Goal: Task Accomplishment & Management: Manage account settings

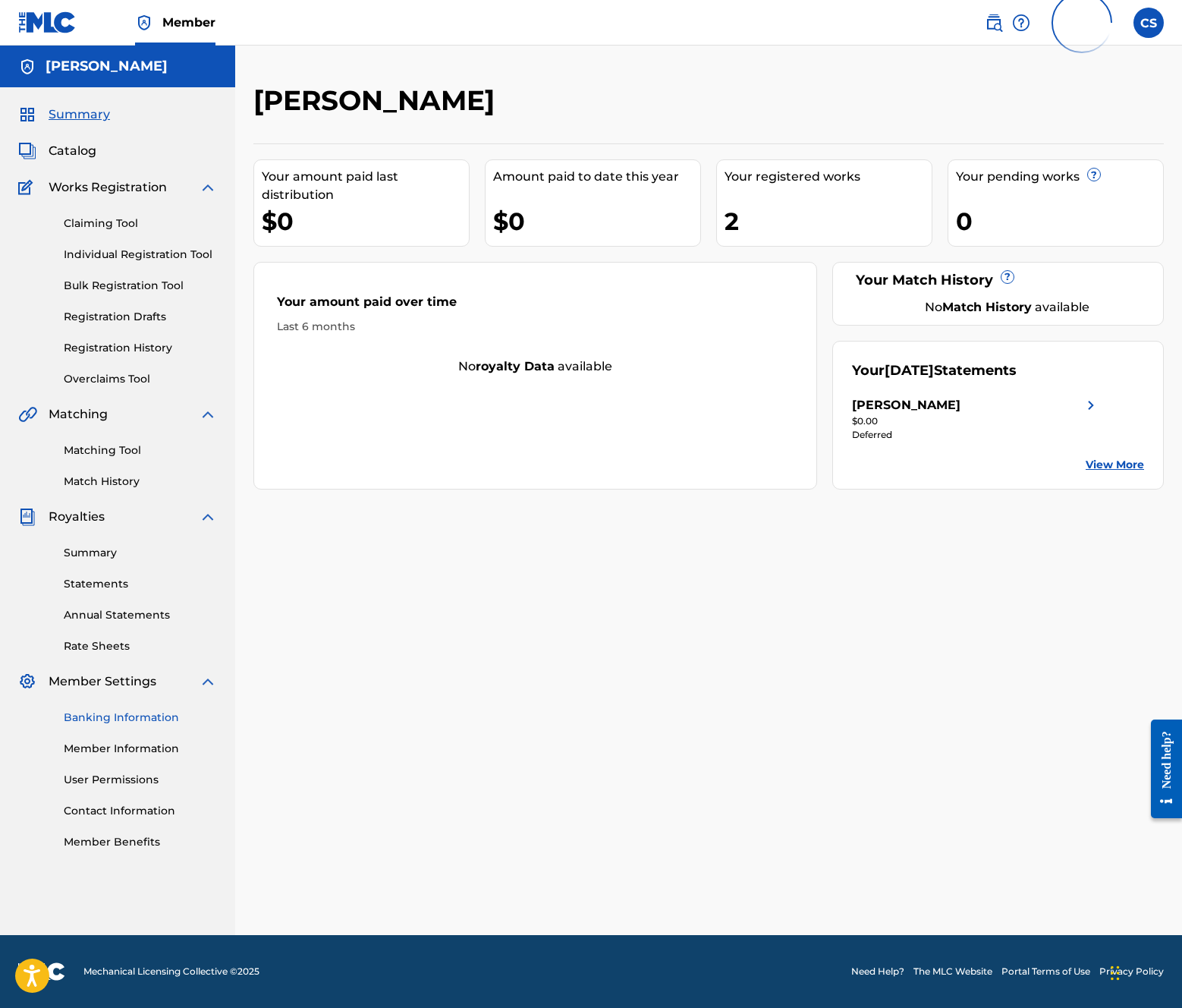
click at [111, 717] on link "Banking Information" at bounding box center [141, 717] width 154 height 16
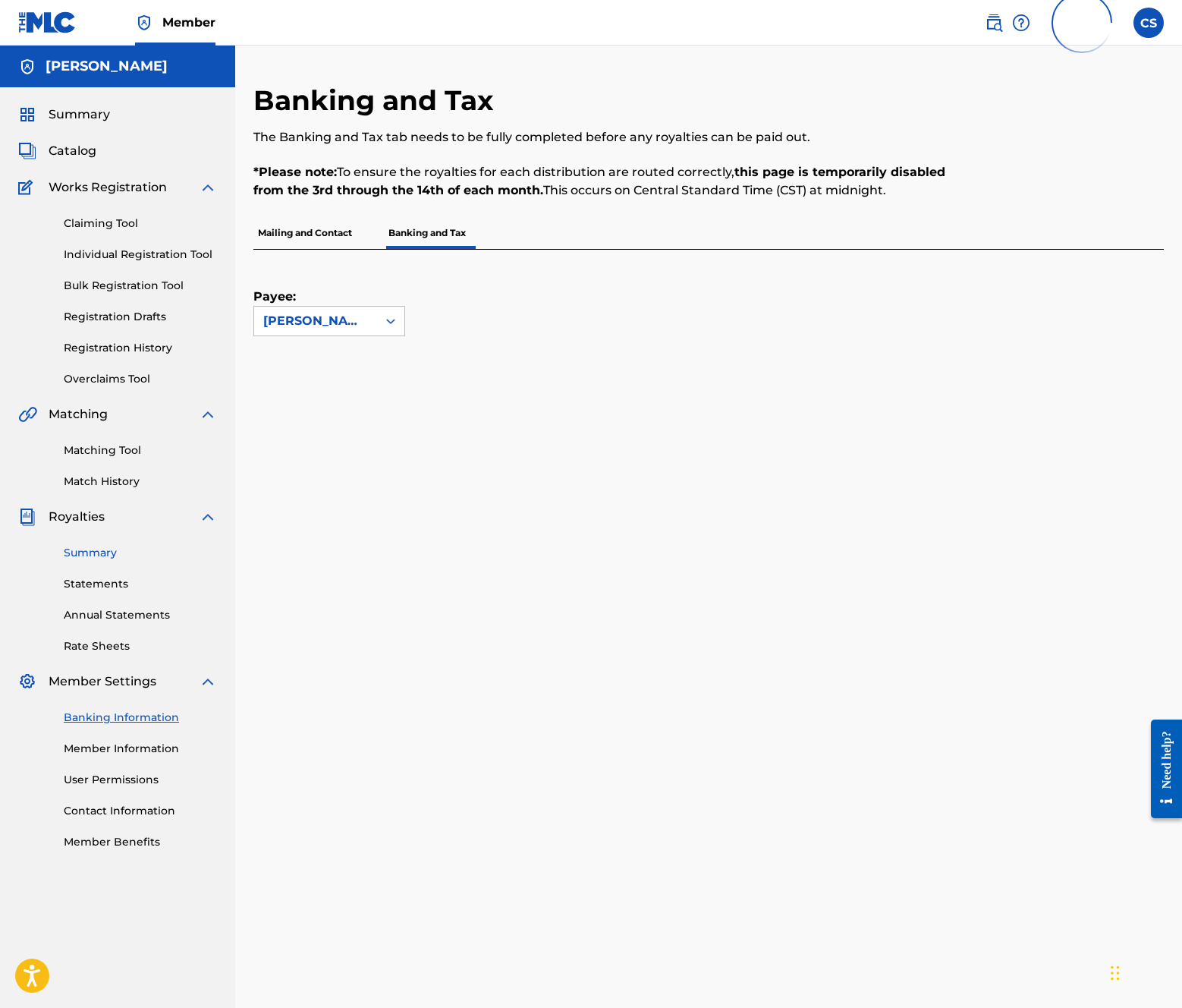
click at [87, 553] on link "Summary" at bounding box center [141, 553] width 154 height 16
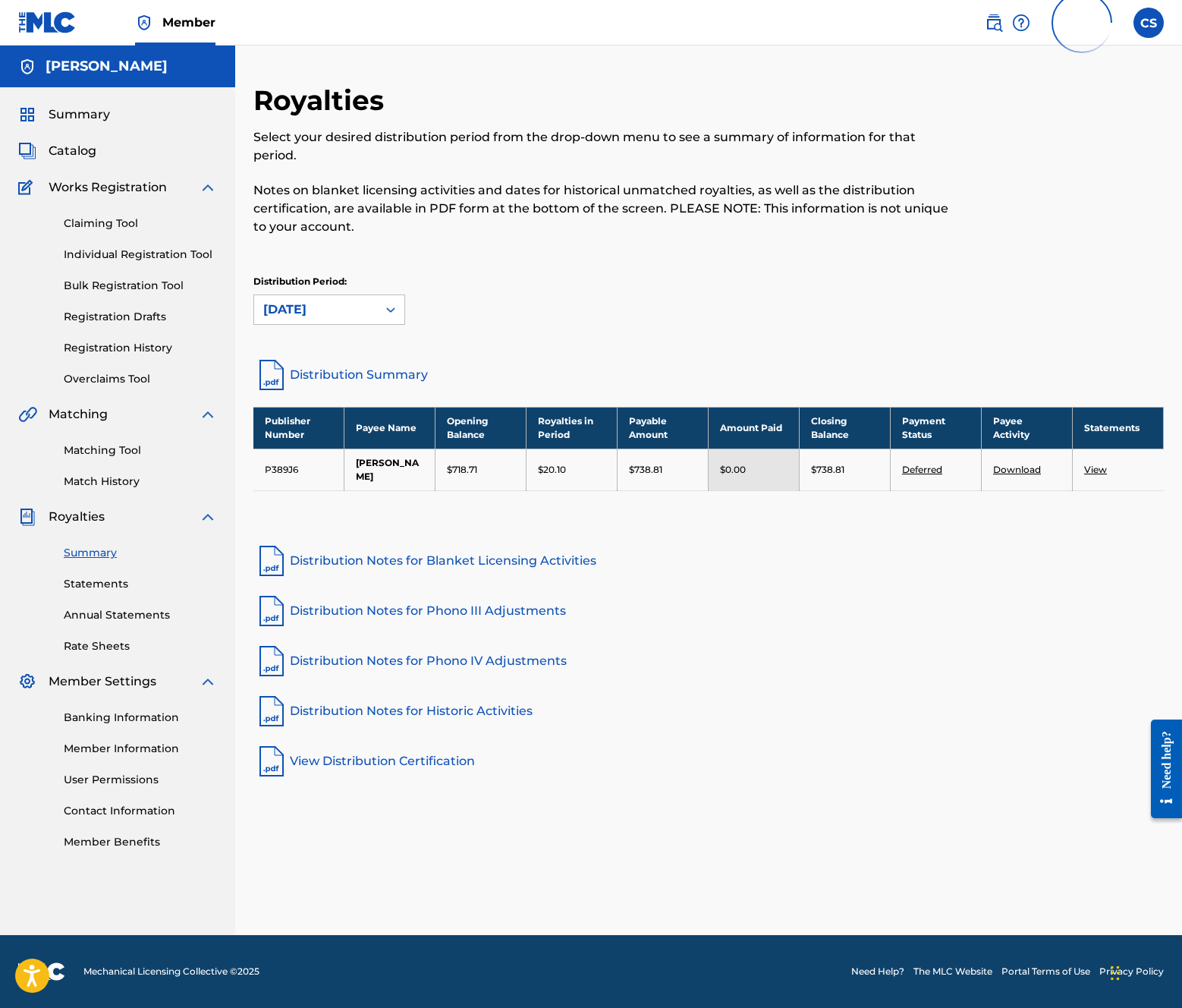
click at [650, 467] on p "$738.81" at bounding box center [646, 470] width 33 height 14
click at [930, 471] on link "Deferred" at bounding box center [922, 470] width 40 height 12
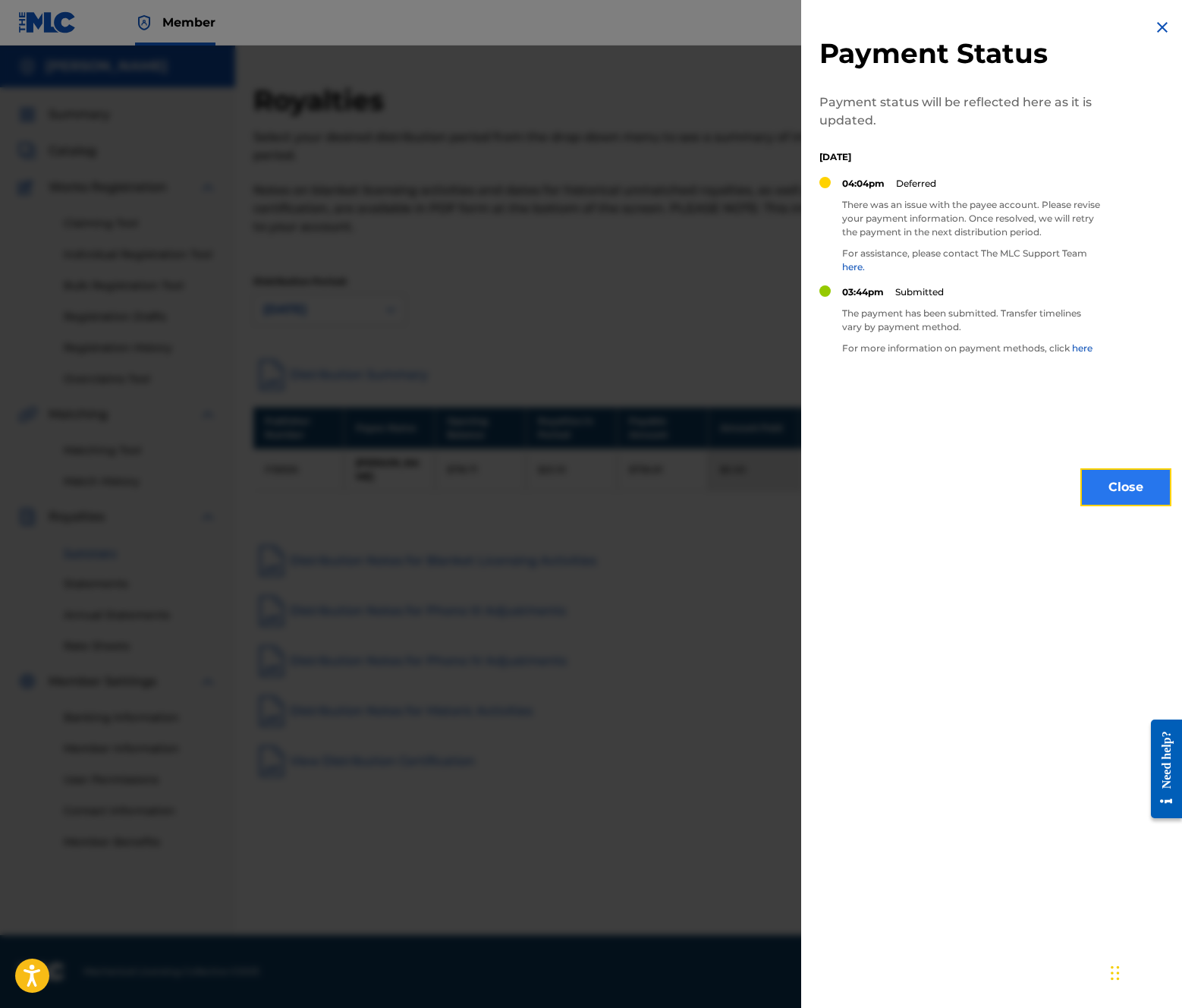
click at [1129, 485] on button "Close" at bounding box center [1126, 487] width 91 height 38
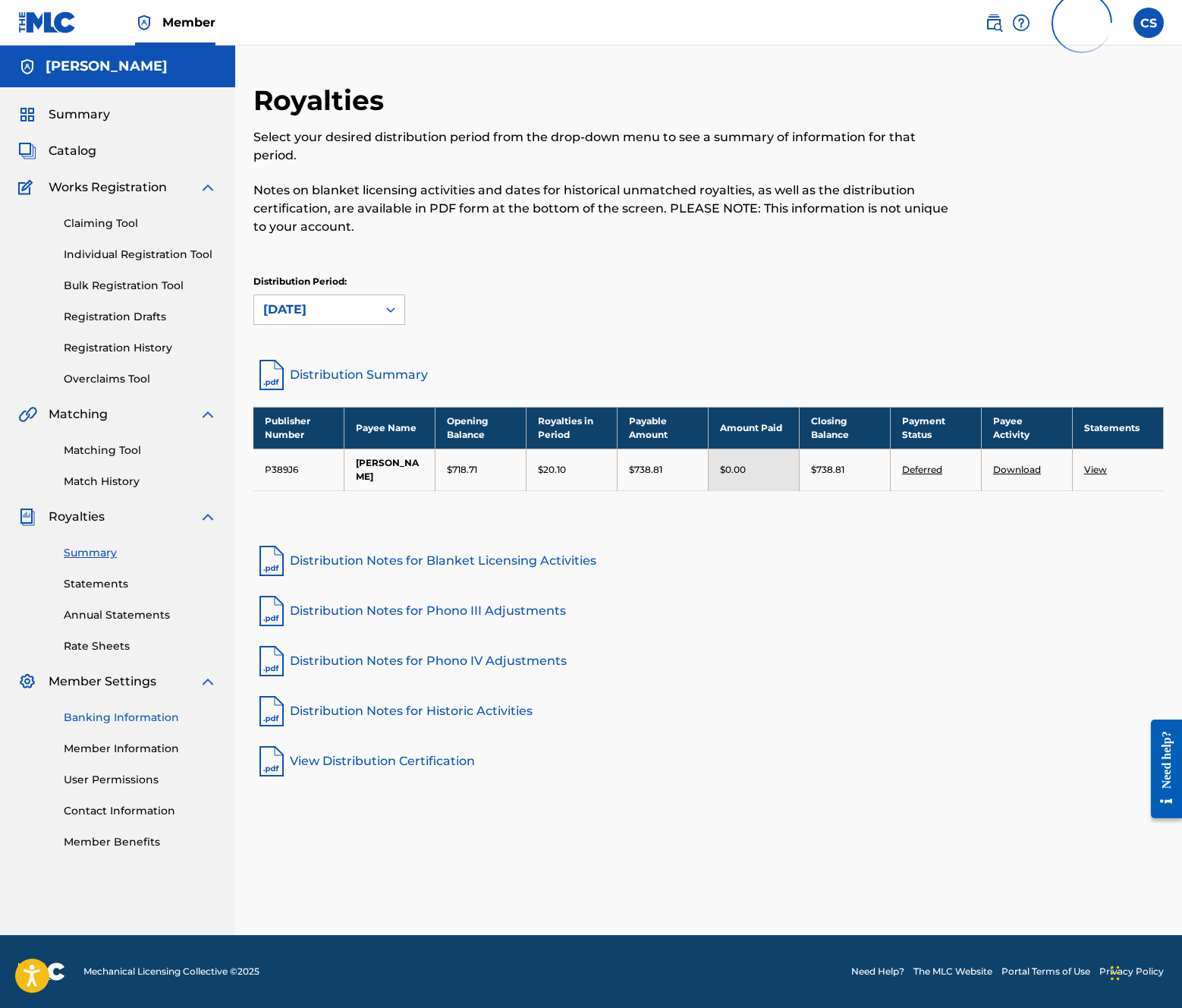
click at [141, 717] on link "Banking Information" at bounding box center [141, 717] width 154 height 16
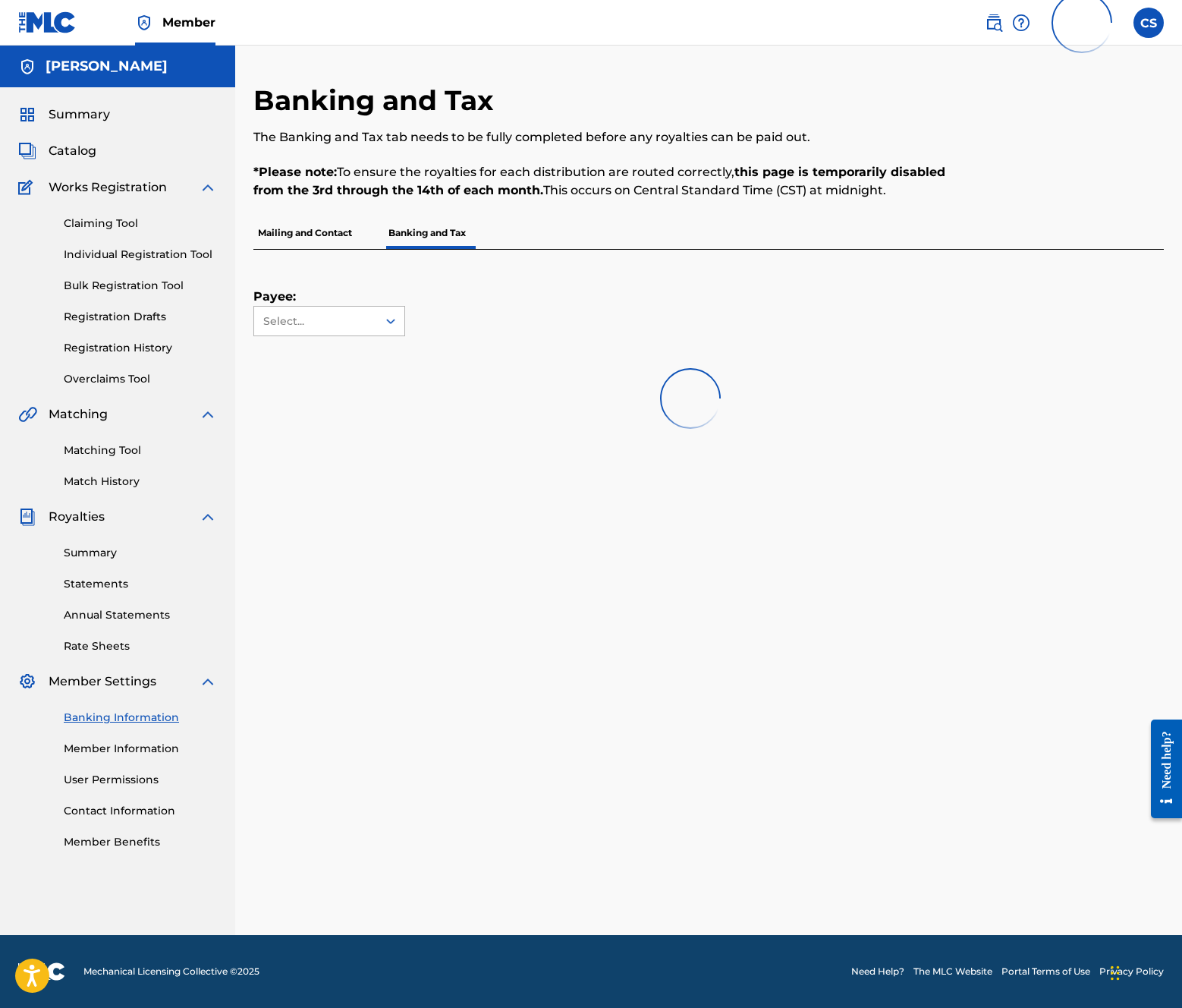
click at [389, 319] on icon at bounding box center [390, 320] width 15 height 15
click at [382, 355] on div at bounding box center [690, 398] width 874 height 98
click at [362, 315] on div "Select..." at bounding box center [314, 321] width 103 height 16
click at [331, 359] on div at bounding box center [690, 398] width 874 height 98
click at [368, 312] on div "Select..." at bounding box center [315, 320] width 123 height 29
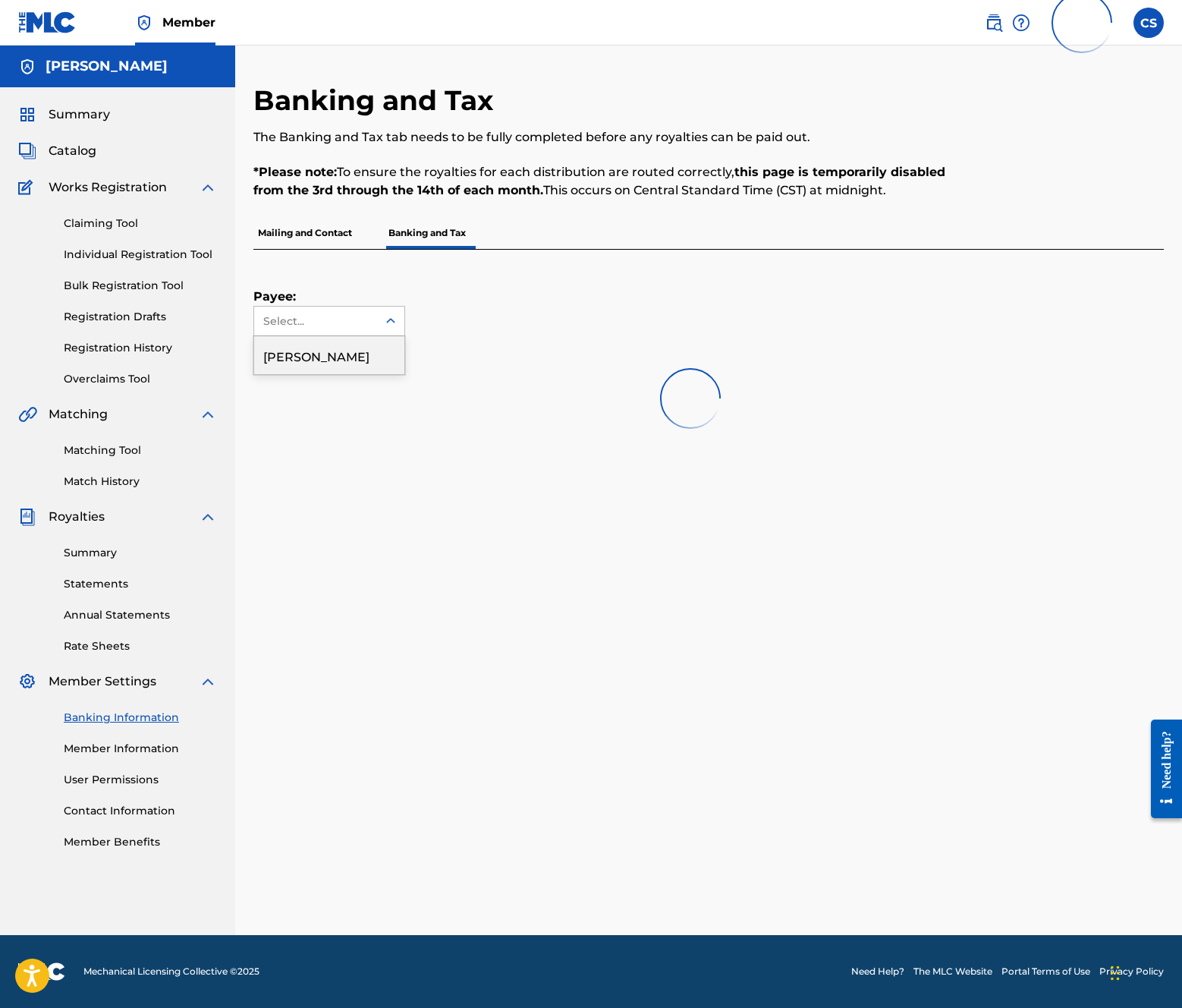
click at [353, 351] on div at bounding box center [690, 398] width 874 height 98
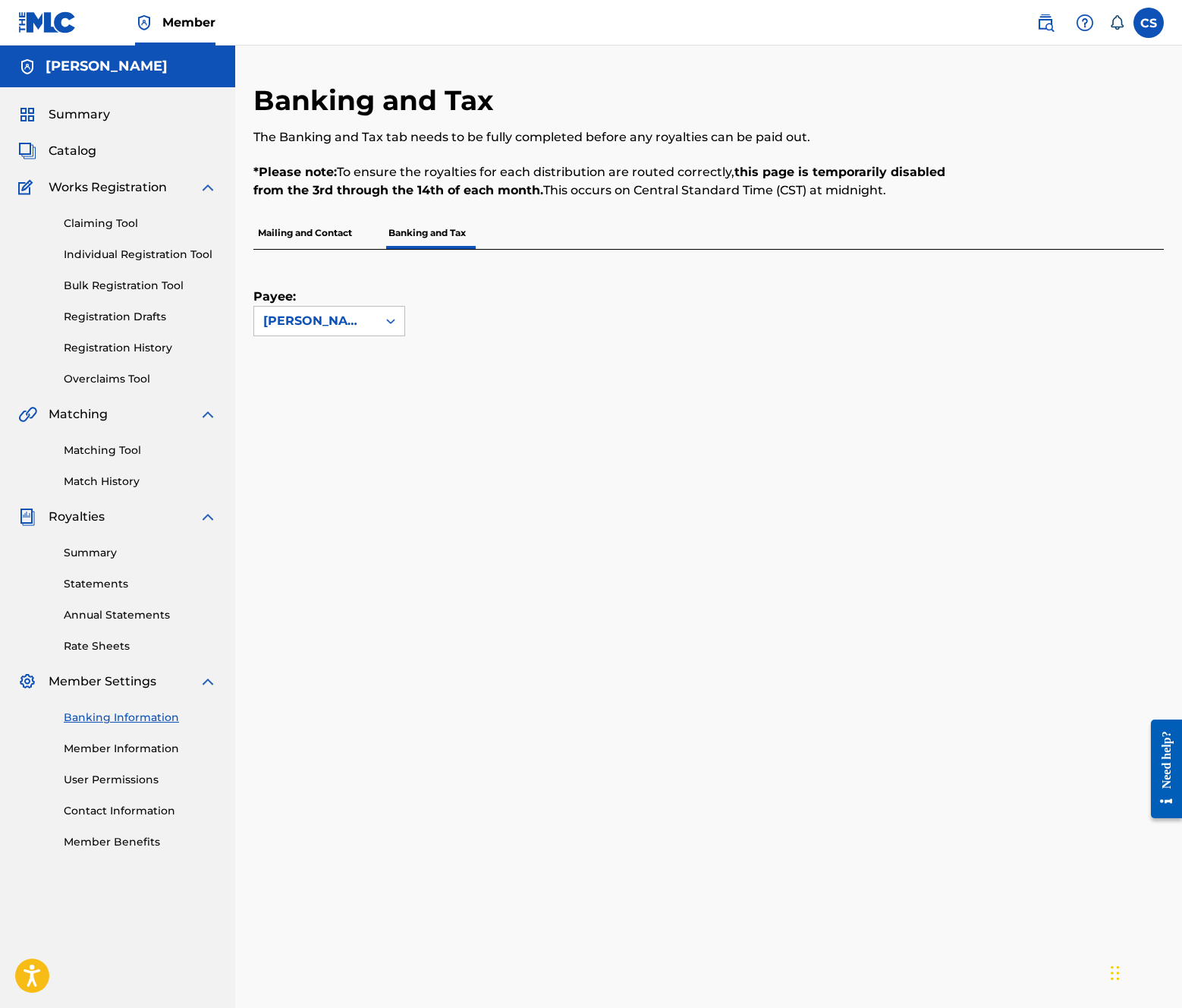
click at [407, 235] on p "Banking and Tax" at bounding box center [427, 233] width 87 height 32
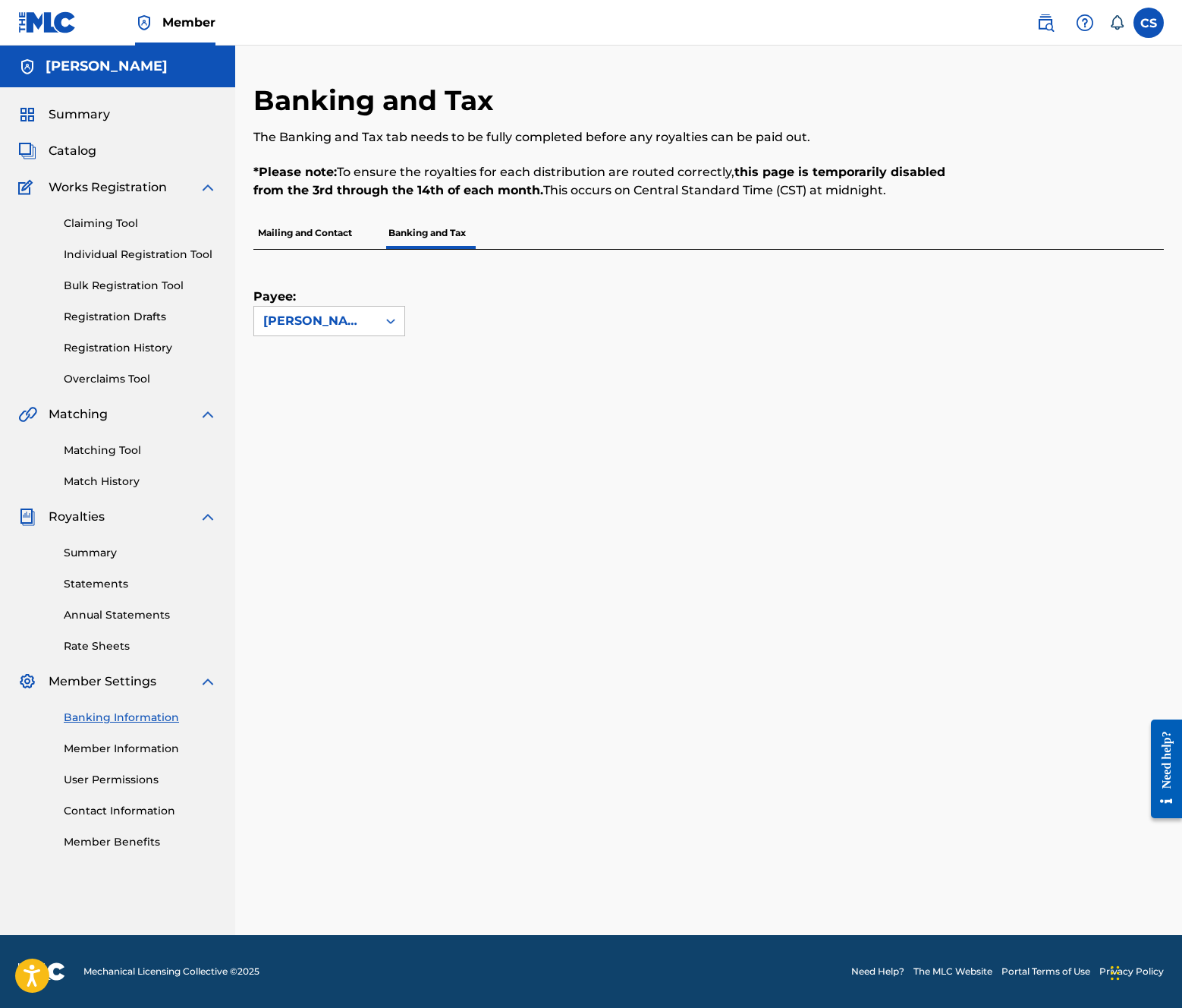
click at [783, 326] on div "Payee: [PERSON_NAME]" at bounding box center [690, 293] width 874 height 87
click at [1156, 25] on label at bounding box center [1149, 23] width 31 height 31
click at [1149, 23] on input "CS [PERSON_NAME] [PERSON_NAME][EMAIL_ADDRESS][DOMAIN_NAME] Notification Prefere…" at bounding box center [1149, 23] width 0 height 0
click at [1018, 213] on p "Log out" at bounding box center [1002, 215] width 35 height 14
click at [1149, 23] on input "CS [PERSON_NAME] [PERSON_NAME][EMAIL_ADDRESS][DOMAIN_NAME] Notification Prefere…" at bounding box center [1149, 23] width 0 height 0
